Goal: Task Accomplishment & Management: Manage account settings

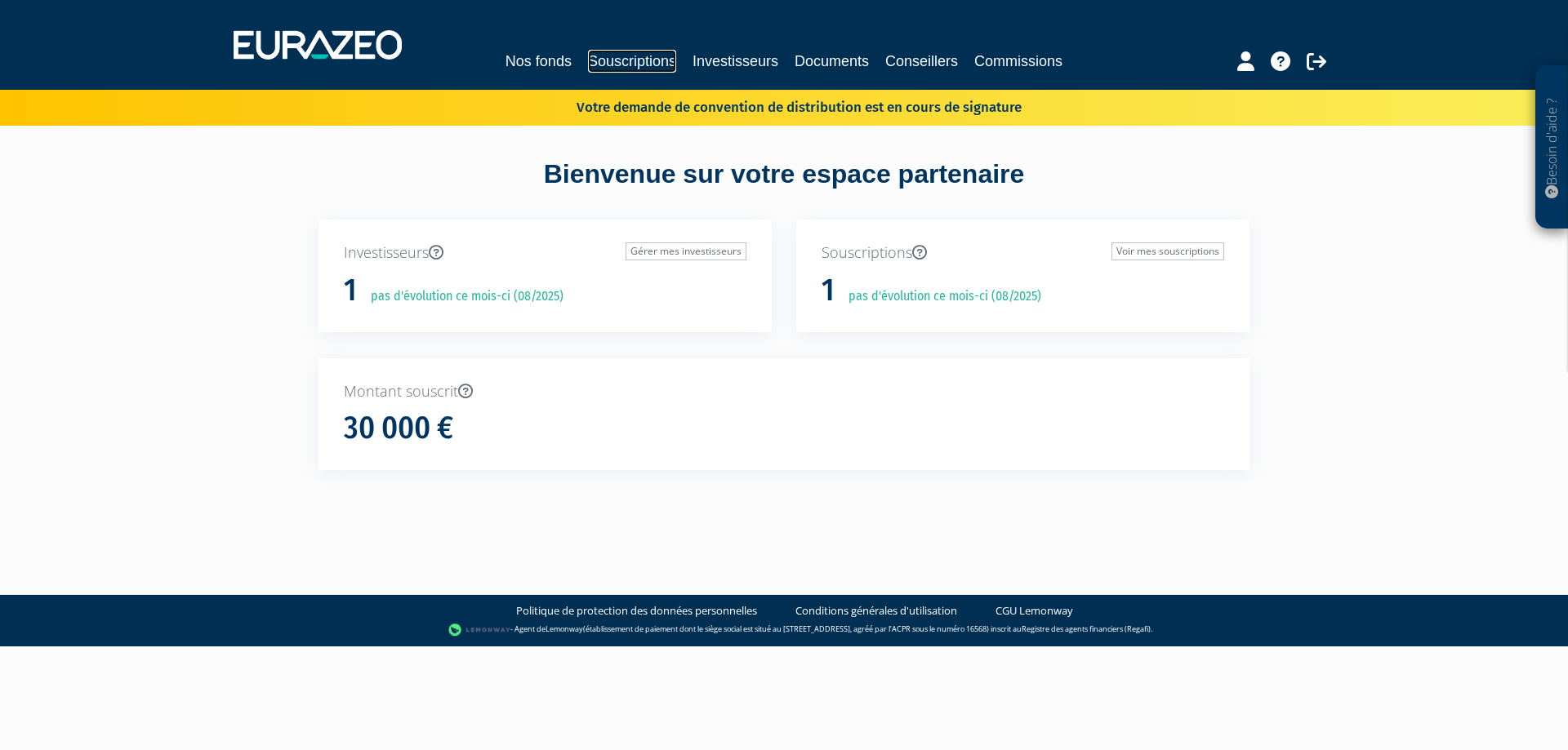
click at [633, 71] on link "Souscriptions" at bounding box center [633, 61] width 88 height 23
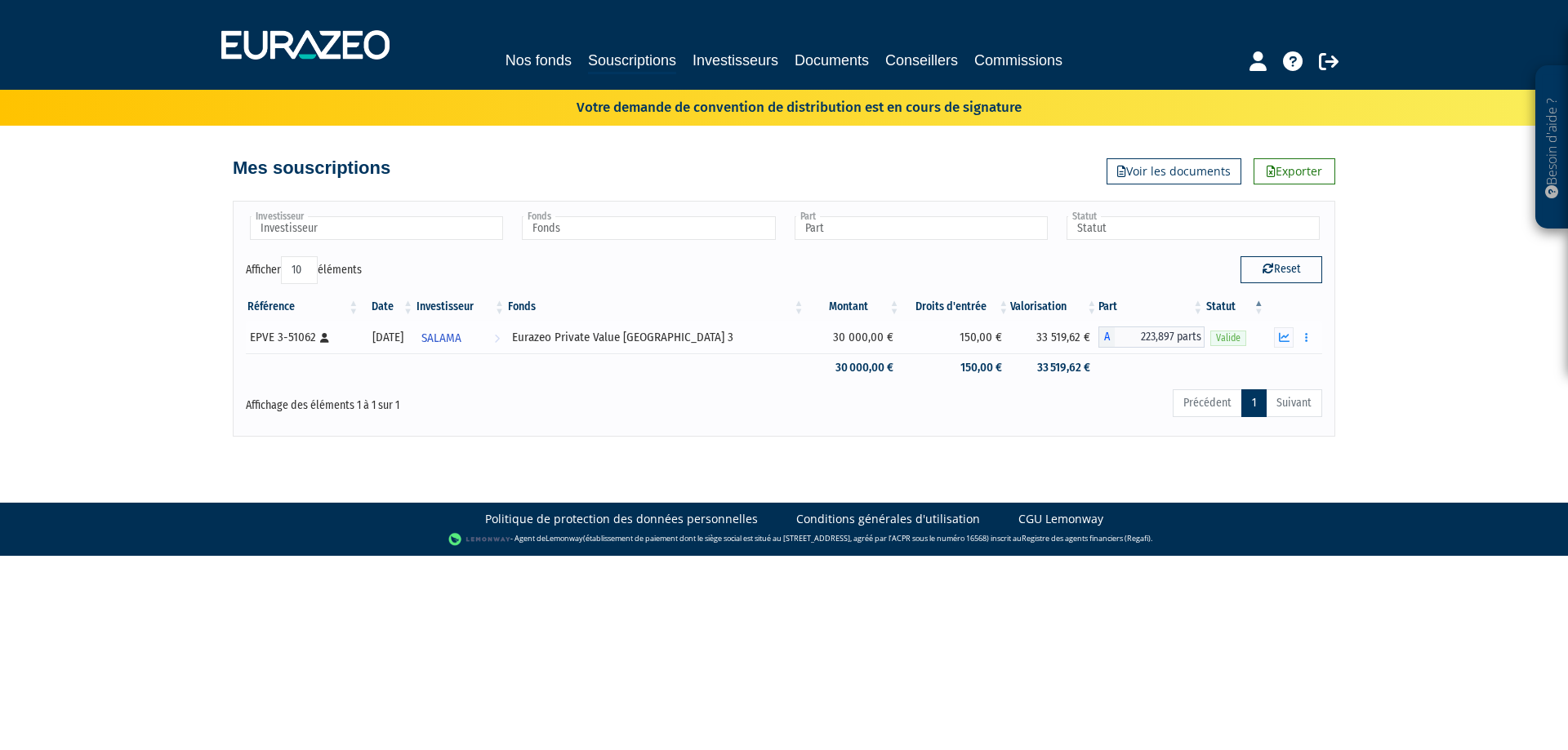
click at [1135, 335] on span "223,897 parts" at bounding box center [1160, 336] width 90 height 21
click at [1144, 335] on span "223,897 parts" at bounding box center [1160, 336] width 90 height 21
click at [1286, 337] on icon "button" at bounding box center [1284, 337] width 11 height 11
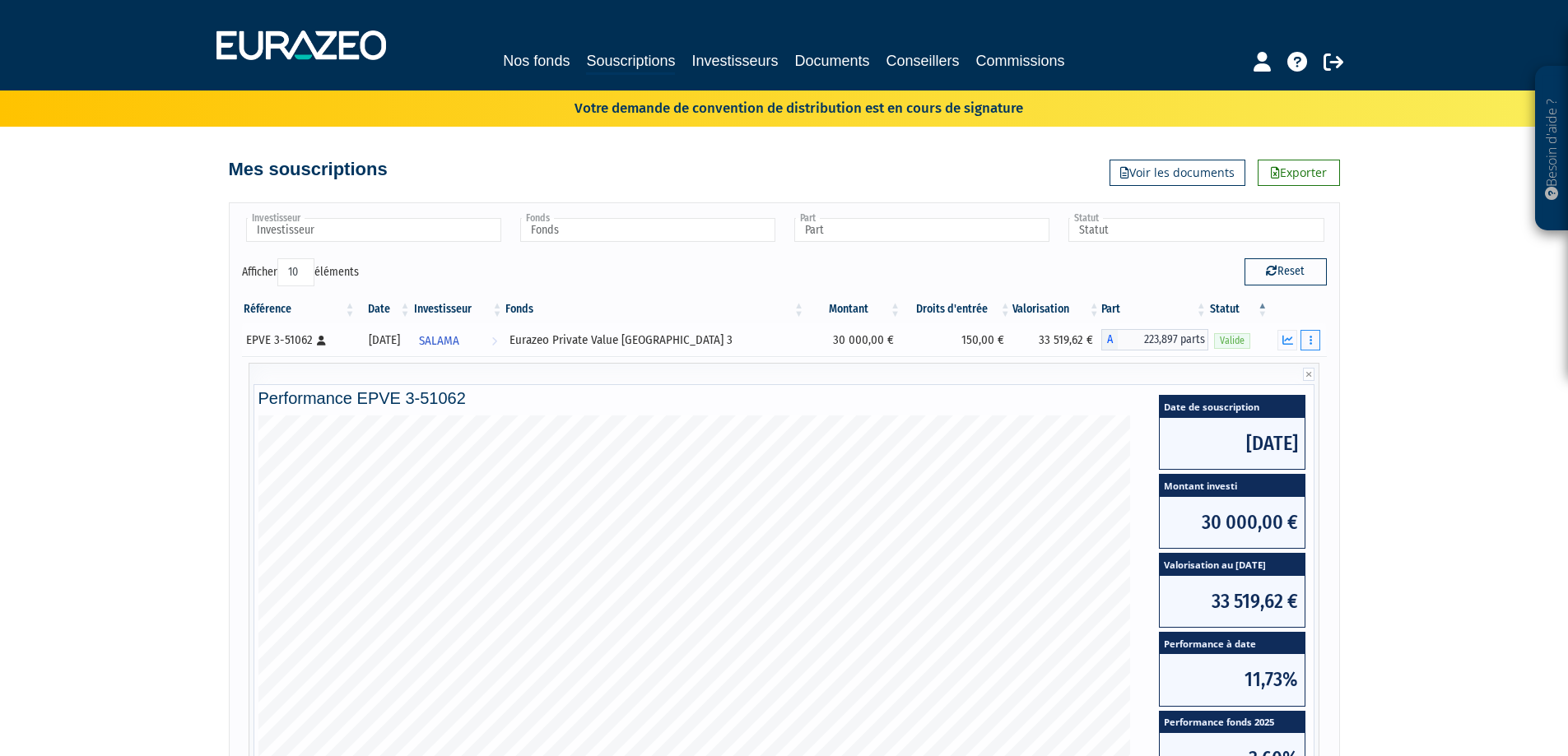
click at [1304, 338] on button "button" at bounding box center [1309, 340] width 19 height 20
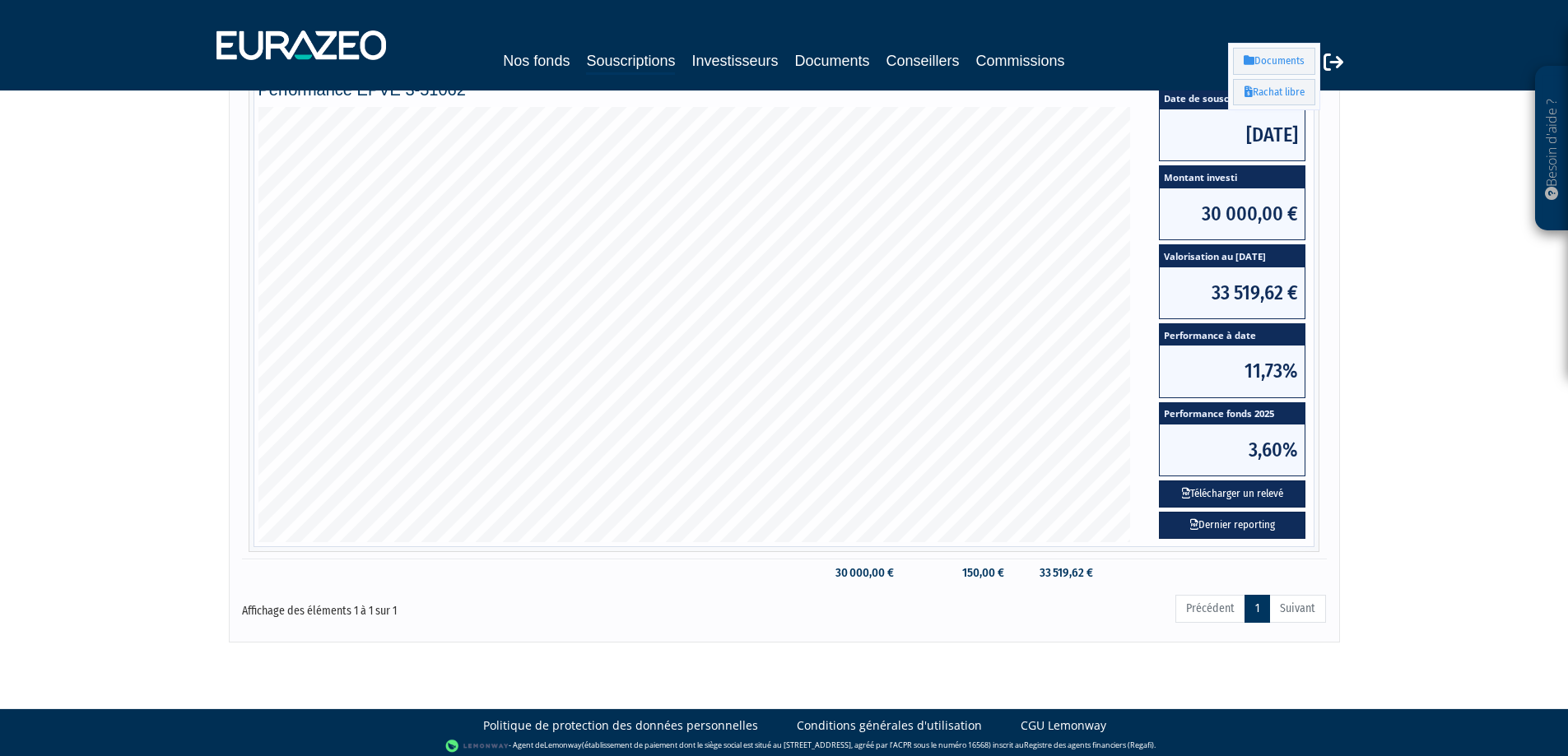
scroll to position [315, 0]
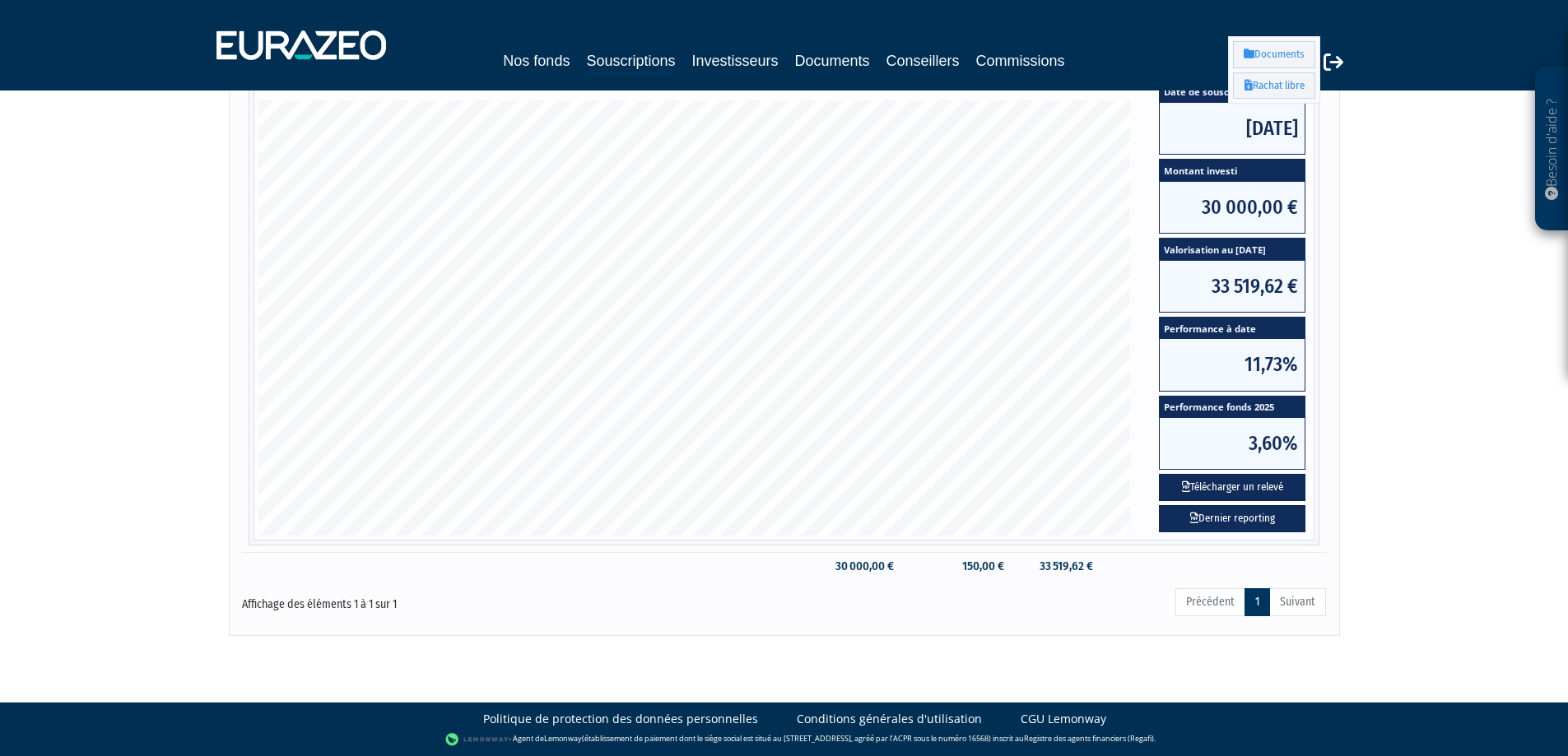
click at [1389, 394] on div "Besoin d'aide ? × J'ai besoin d'aide Si vous avez une question à propos du fonc…" at bounding box center [784, 160] width 1568 height 951
click at [1270, 519] on link "Dernier reporting" at bounding box center [1232, 519] width 146 height 27
click at [1396, 412] on div "Besoin d'aide ? × J'ai besoin d'aide Si vous avez une question à propos du fonc…" at bounding box center [784, 160] width 1568 height 951
click at [1268, 482] on button "Télécharger un relevé" at bounding box center [1232, 488] width 146 height 27
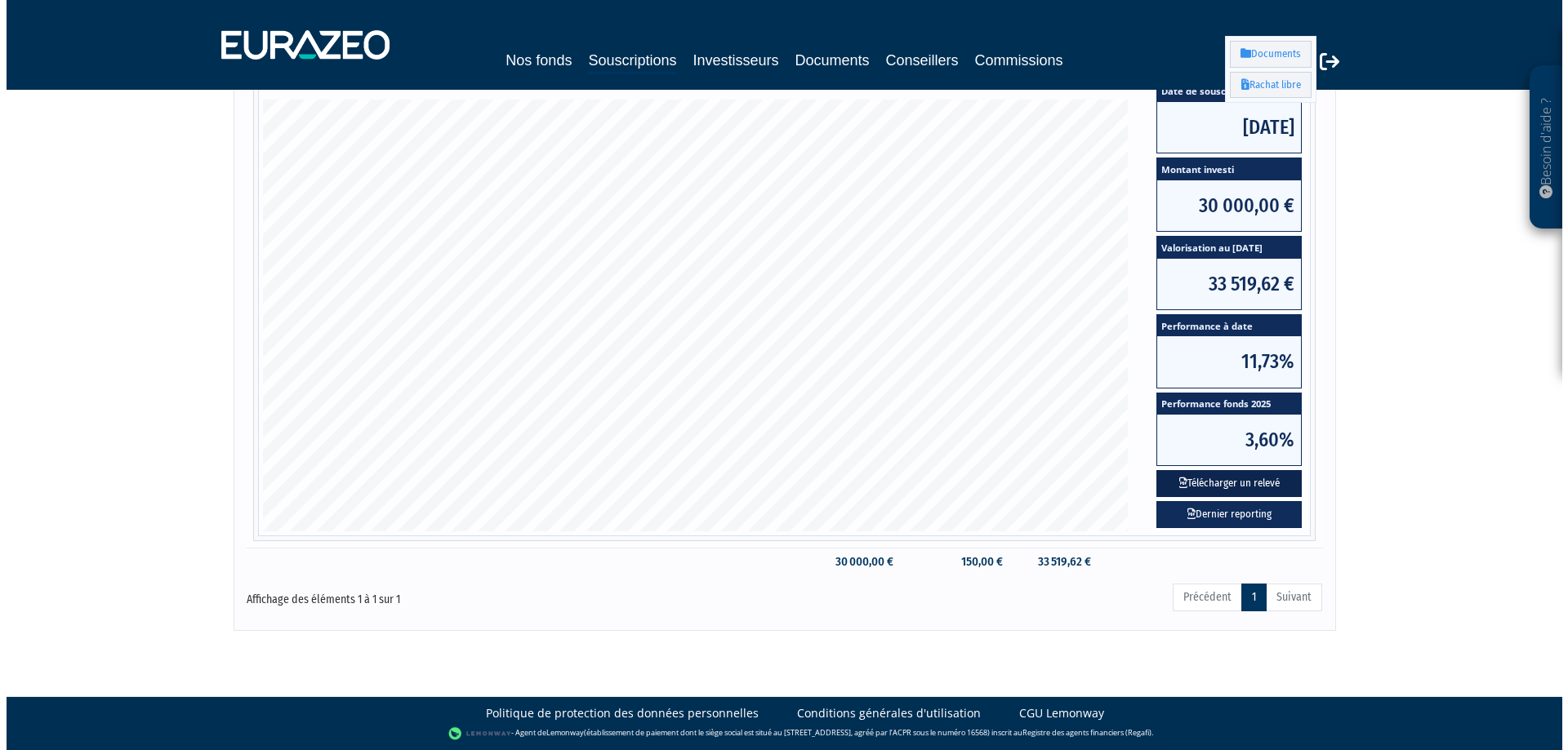
scroll to position [0, 0]
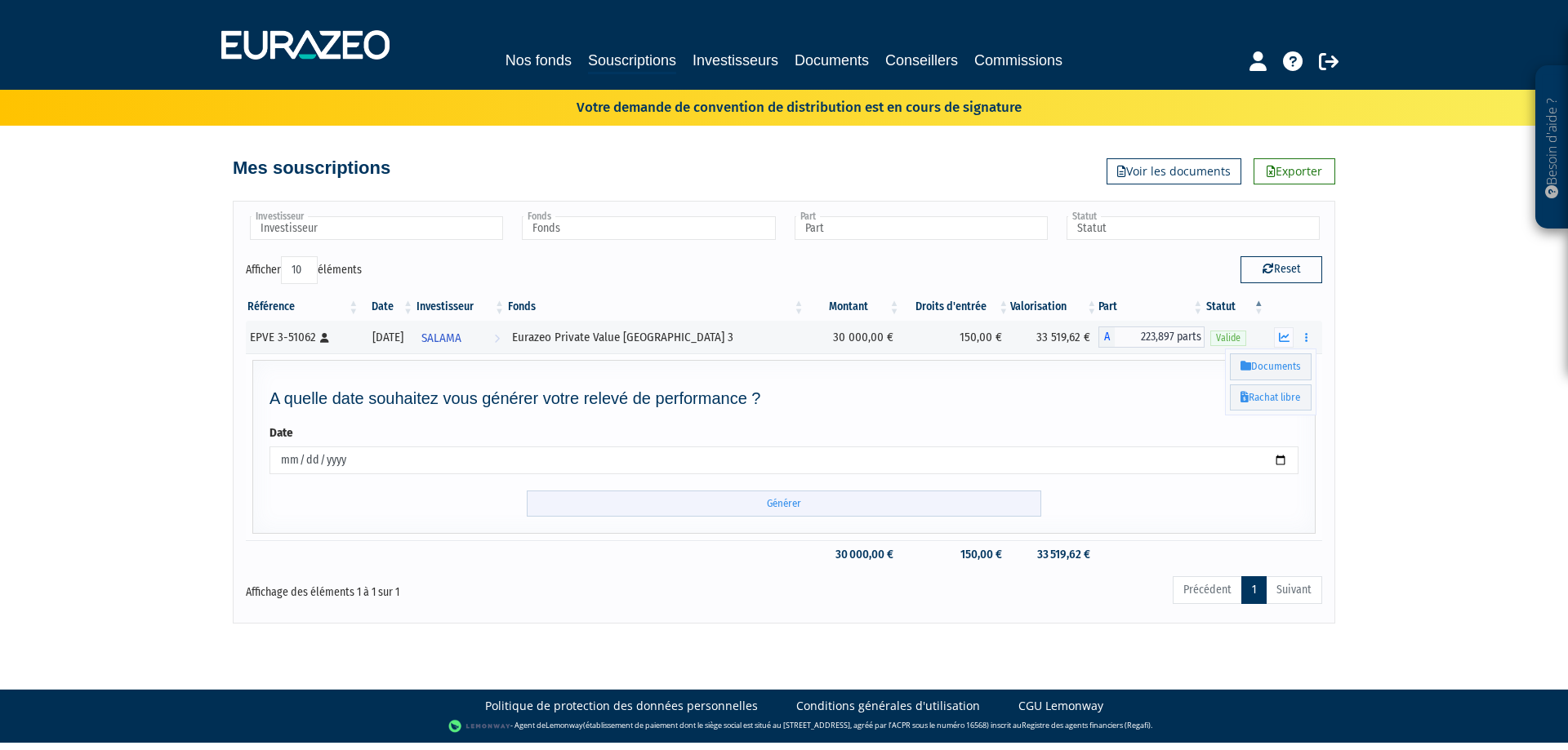
click at [720, 500] on input "Générer" at bounding box center [784, 504] width 515 height 27
